Goal: Find contact information: Find contact information

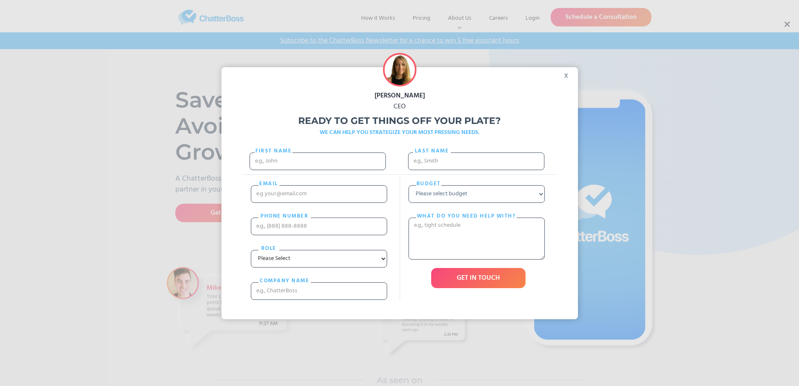
click at [564, 76] on div "x" at bounding box center [568, 73] width 19 height 13
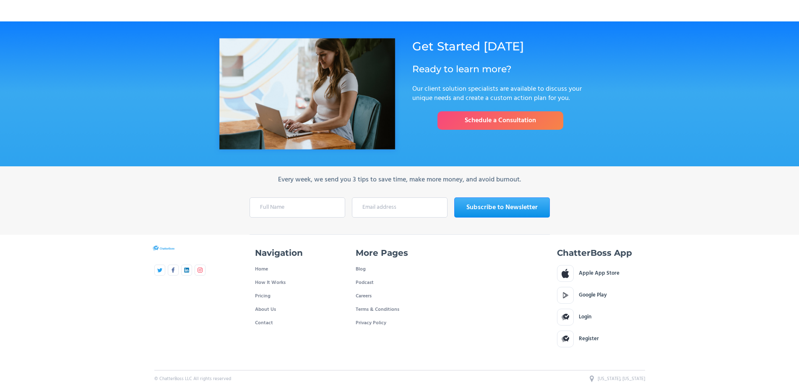
scroll to position [2797, 0]
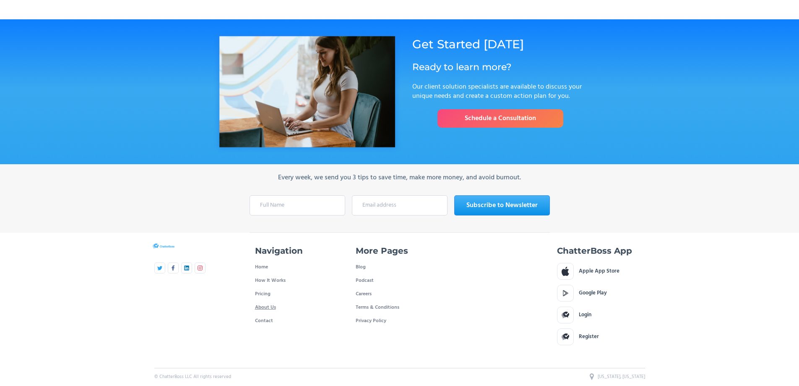
click at [270, 305] on link "About Us" at bounding box center [265, 306] width 21 height 13
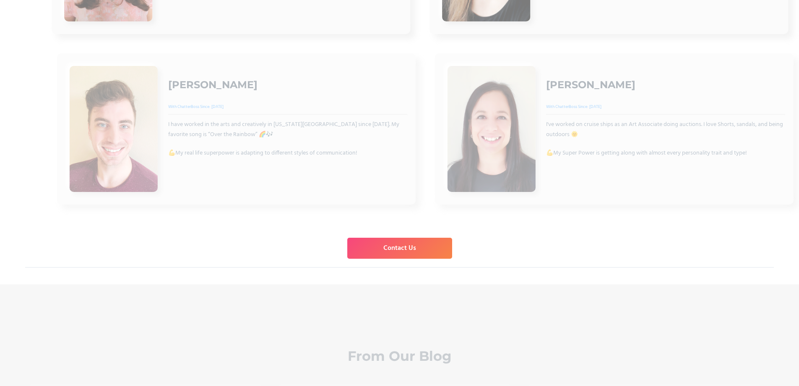
scroll to position [1881, 0]
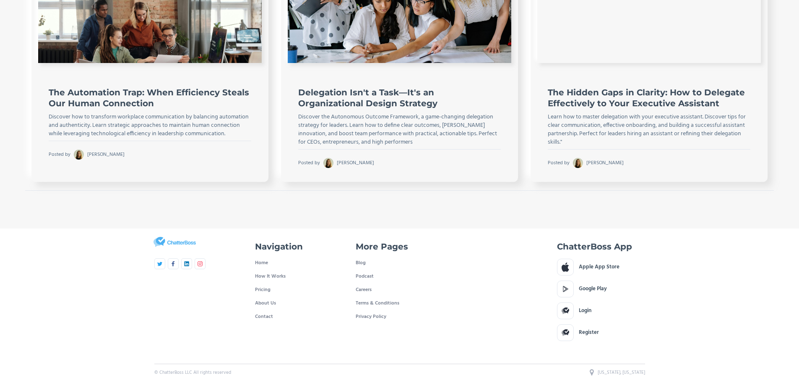
drag, startPoint x: 271, startPoint y: 315, endPoint x: 293, endPoint y: 303, distance: 24.6
click at [271, 315] on link "Contact" at bounding box center [264, 316] width 18 height 13
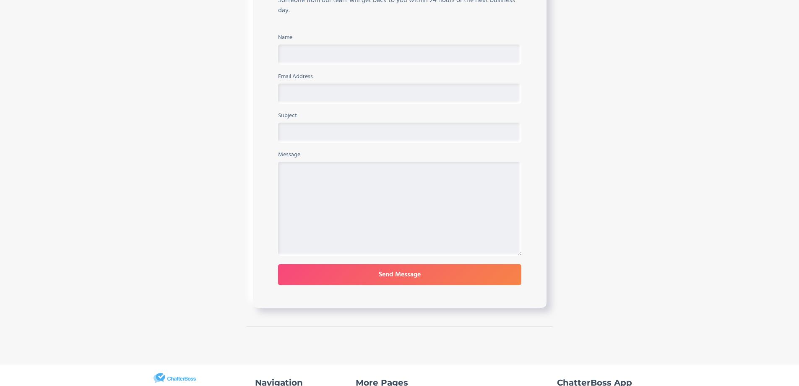
scroll to position [462, 0]
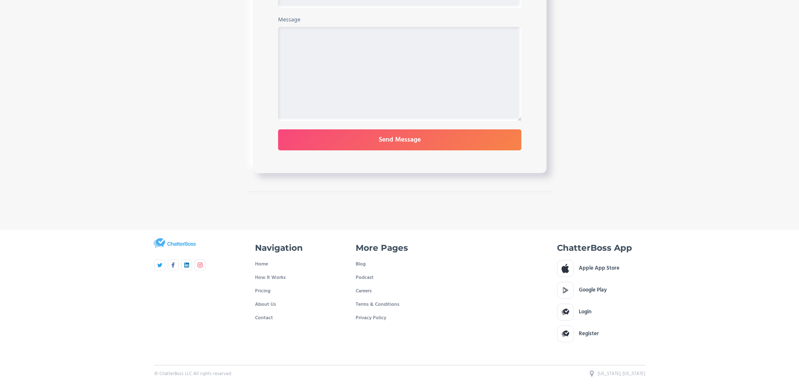
click at [698, 247] on div "Navigation Home How It Works Pricing About Us Contact More Pages Blog Podcast C…" at bounding box center [399, 308] width 799 height 157
click at [682, 265] on div "Navigation Home How It Works Pricing About Us Contact More Pages Blog Podcast C…" at bounding box center [399, 308] width 799 height 157
click at [188, 264] on img at bounding box center [186, 263] width 5 height 5
